Goal: Navigation & Orientation: Go to known website

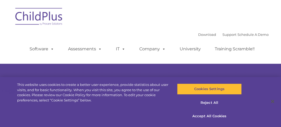
select select "MEDIUM"
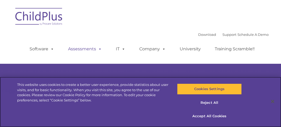
select select "MEDIUM"
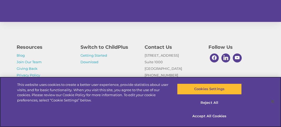
scroll to position [138, 0]
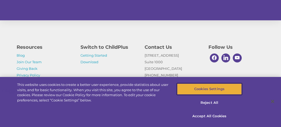
click at [221, 92] on button "Cookies Settings" at bounding box center [209, 89] width 65 height 11
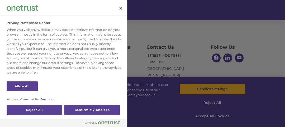
click at [125, 15] on div "Privacy Preference Center" at bounding box center [63, 8] width 127 height 16
click at [123, 9] on button "Close" at bounding box center [121, 9] width 12 height 12
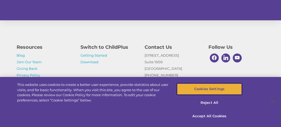
click at [212, 88] on button "Cookies Settings" at bounding box center [209, 89] width 65 height 11
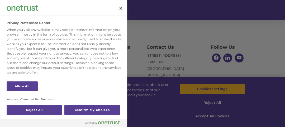
drag, startPoint x: 225, startPoint y: 60, endPoint x: 186, endPoint y: 62, distance: 39.2
click at [197, 62] on div at bounding box center [142, 63] width 285 height 127
click at [120, 6] on button "Close" at bounding box center [121, 9] width 12 height 12
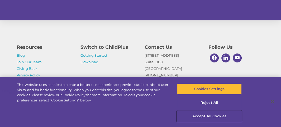
click at [209, 114] on button "Accept All Cookies" at bounding box center [209, 116] width 65 height 11
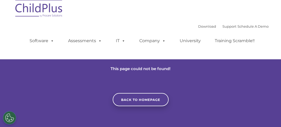
scroll to position [0, 0]
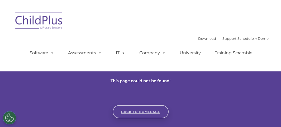
click at [152, 114] on link "Back to homepage" at bounding box center [141, 111] width 56 height 13
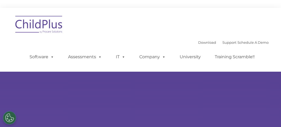
type input ""
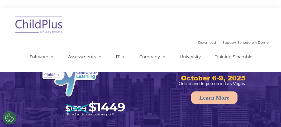
select select "MEDIUM"
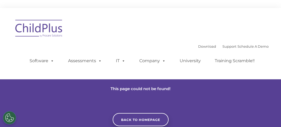
scroll to position [8, 0]
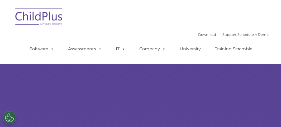
select select "MEDIUM"
